Goal: Information Seeking & Learning: Understand process/instructions

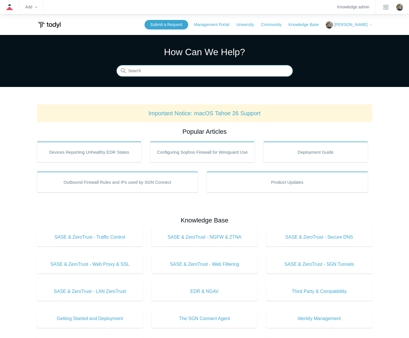
click at [166, 70] on input "Search" at bounding box center [204, 71] width 176 height 12
type input "unhealthy"
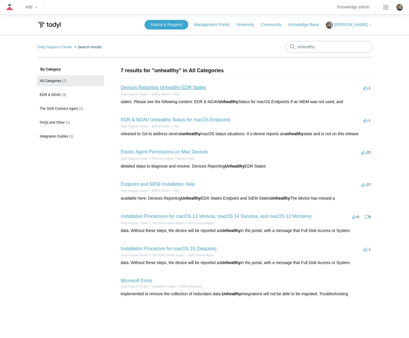
click at [168, 85] on link "Devices Reporting Unhealthy EDR States" at bounding box center [163, 87] width 85 height 5
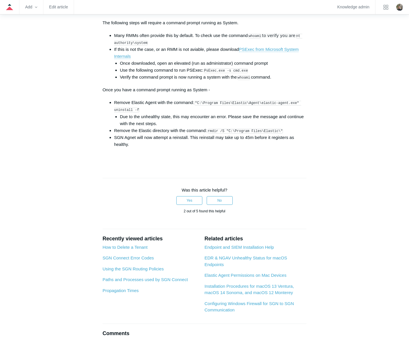
scroll to position [812, 0]
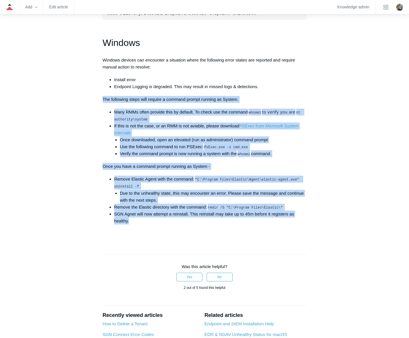
drag, startPoint x: 142, startPoint y: 227, endPoint x: 99, endPoint y: 107, distance: 128.1
copy div "The following steps will require a command prompt running as System. Many RMMs …"
